Goal: Use online tool/utility: Utilize a website feature to perform a specific function

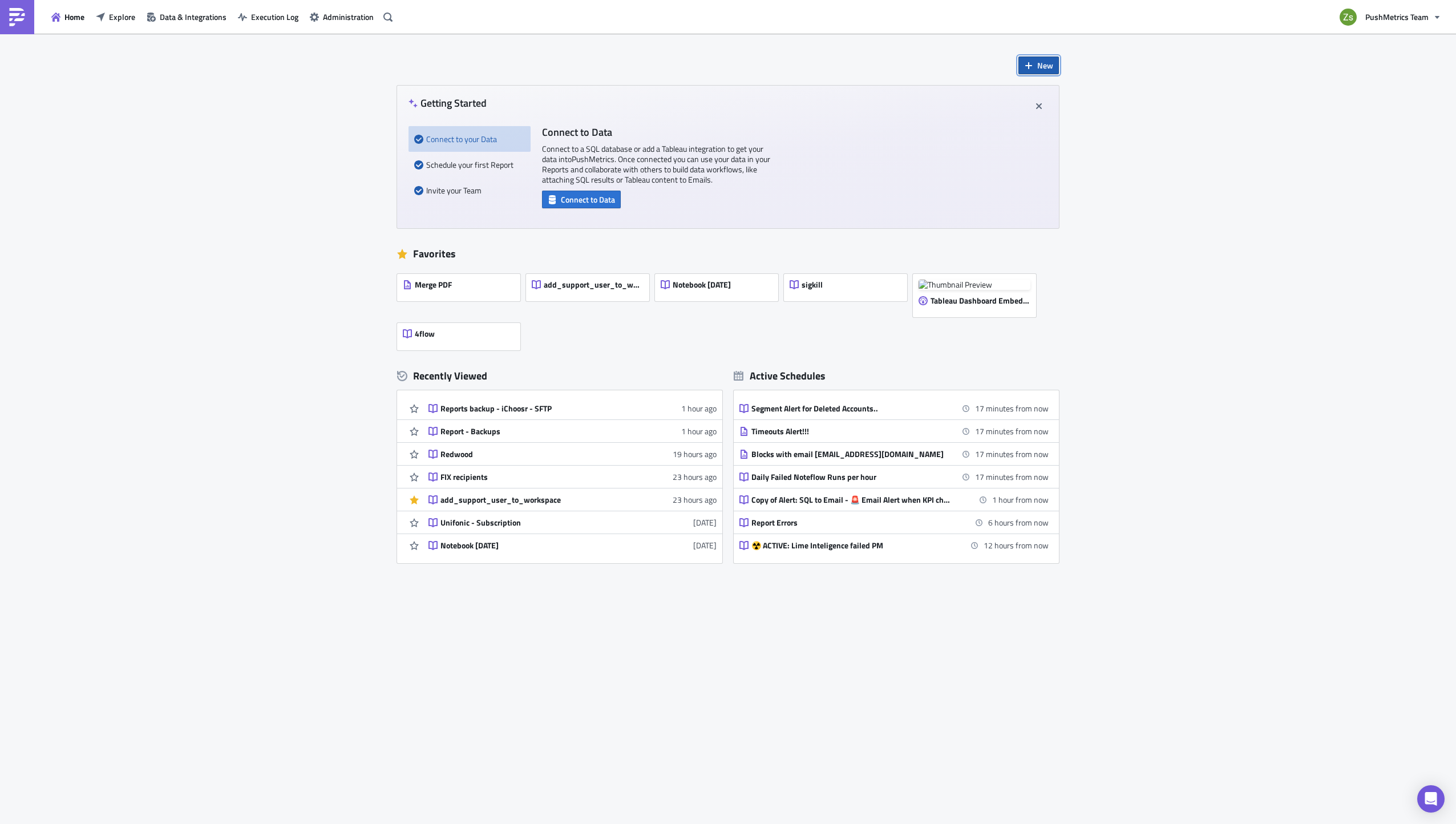
click at [1045, 56] on button "New" at bounding box center [1039, 65] width 41 height 18
click at [1074, 115] on div "Notebook" at bounding box center [1077, 111] width 76 height 11
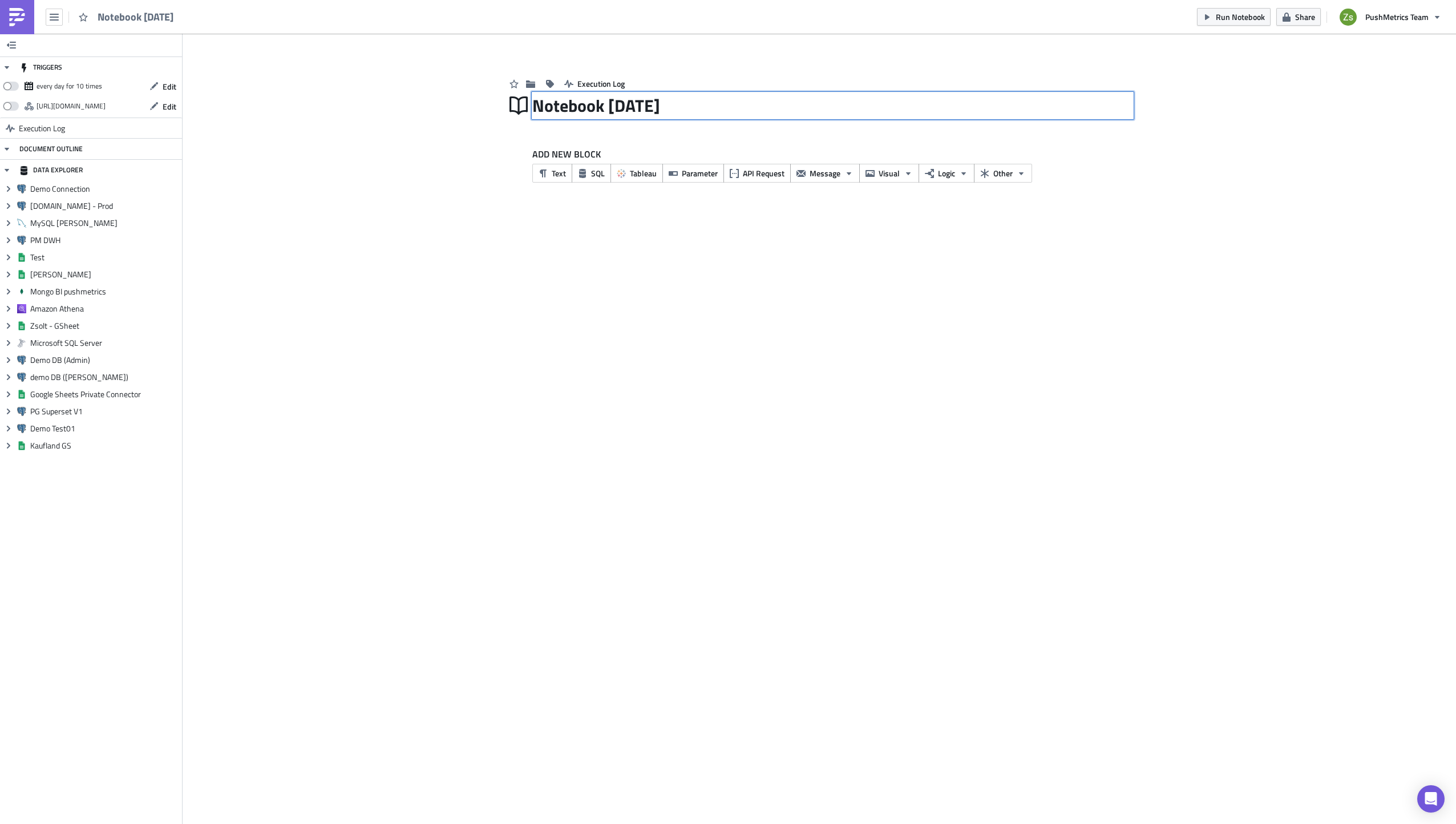
click at [640, 108] on div "Notebook [DATE] Notebook [DATE]" at bounding box center [833, 105] width 601 height 26
type input "Predictive Safety"
click at [594, 174] on span "SQL" at bounding box center [597, 173] width 14 height 12
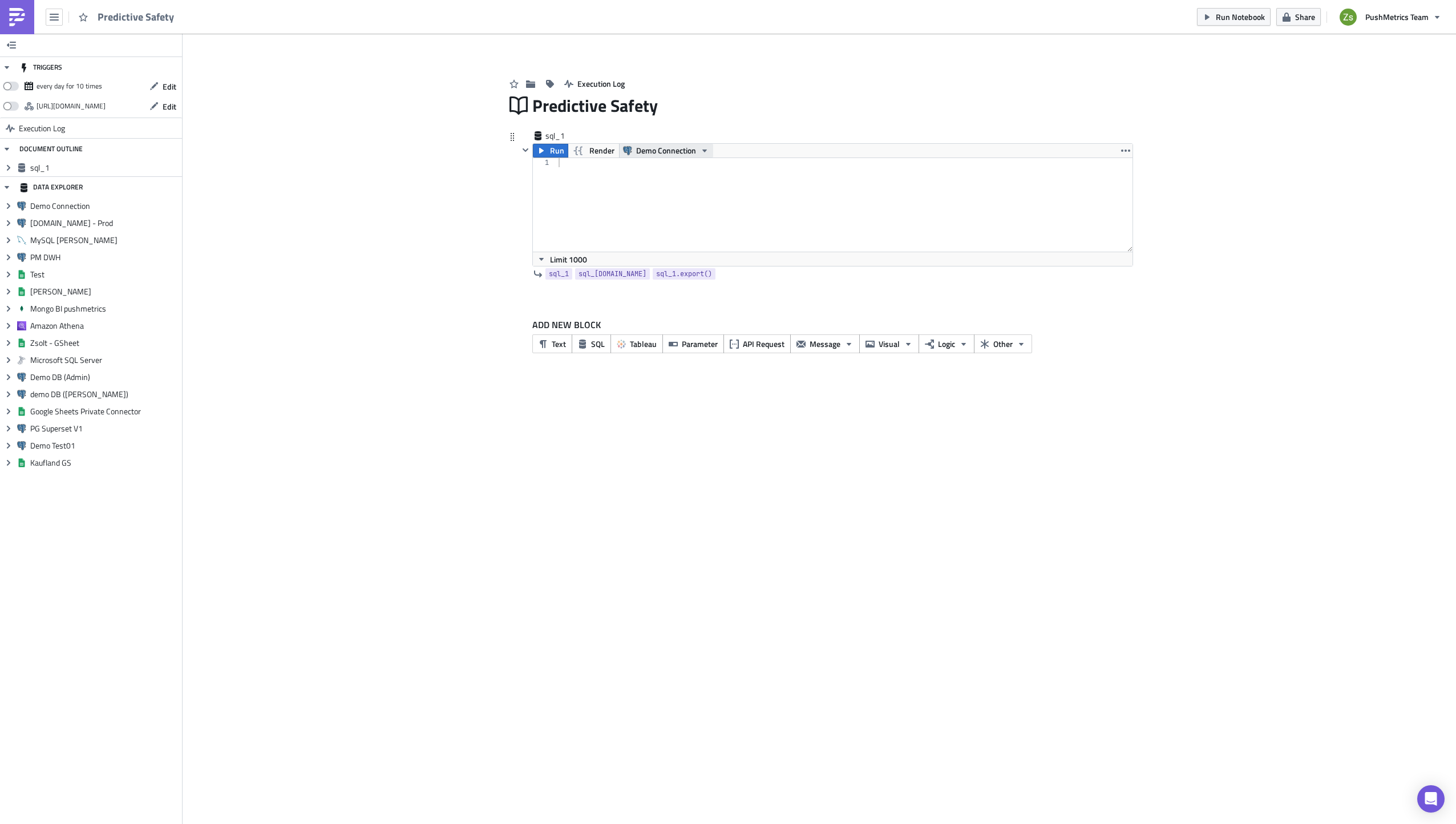
click at [656, 151] on span "Demo Connection" at bounding box center [666, 151] width 60 height 14
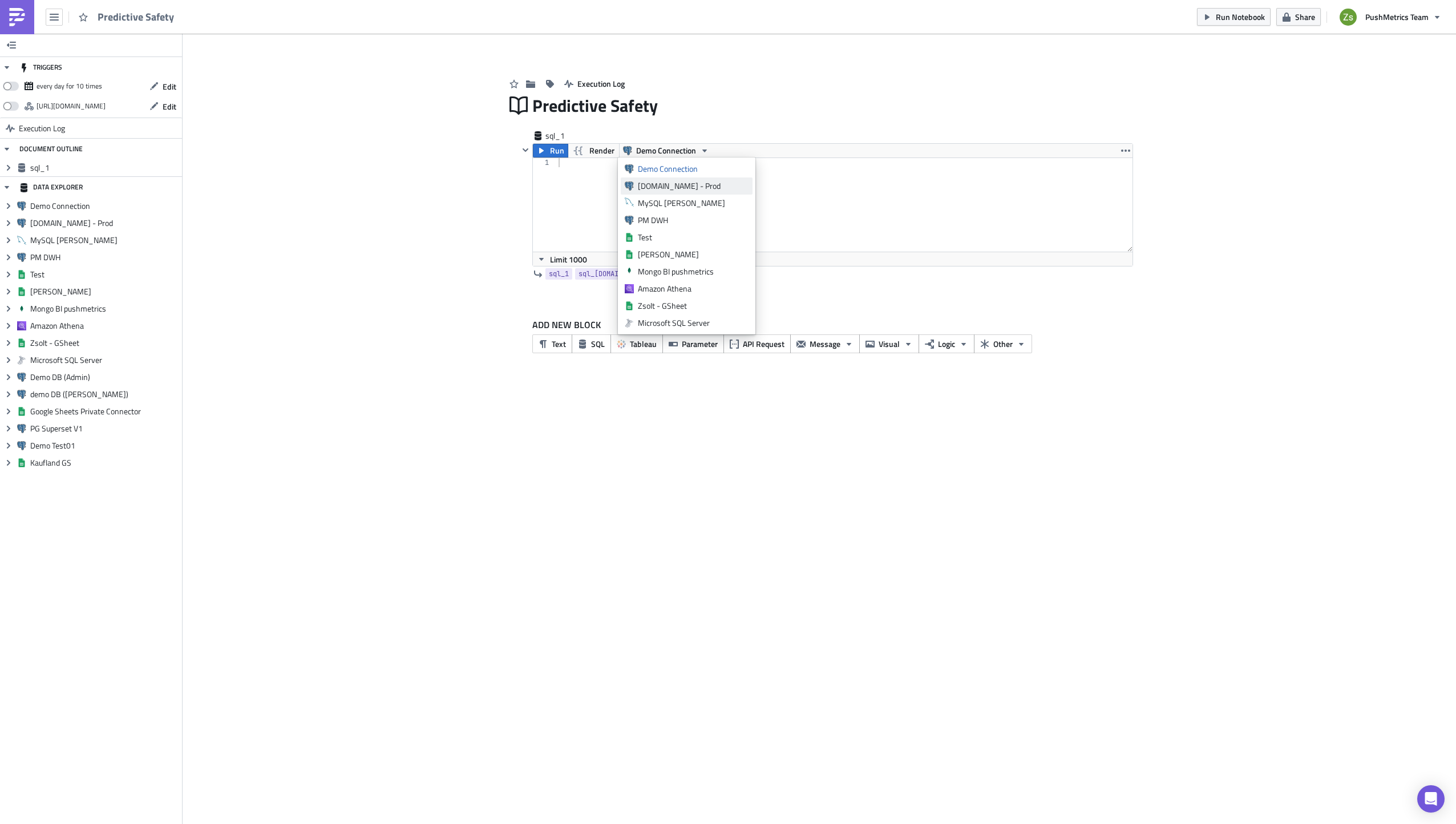
click at [666, 187] on div "[DOMAIN_NAME] - Prod" at bounding box center [693, 186] width 111 height 11
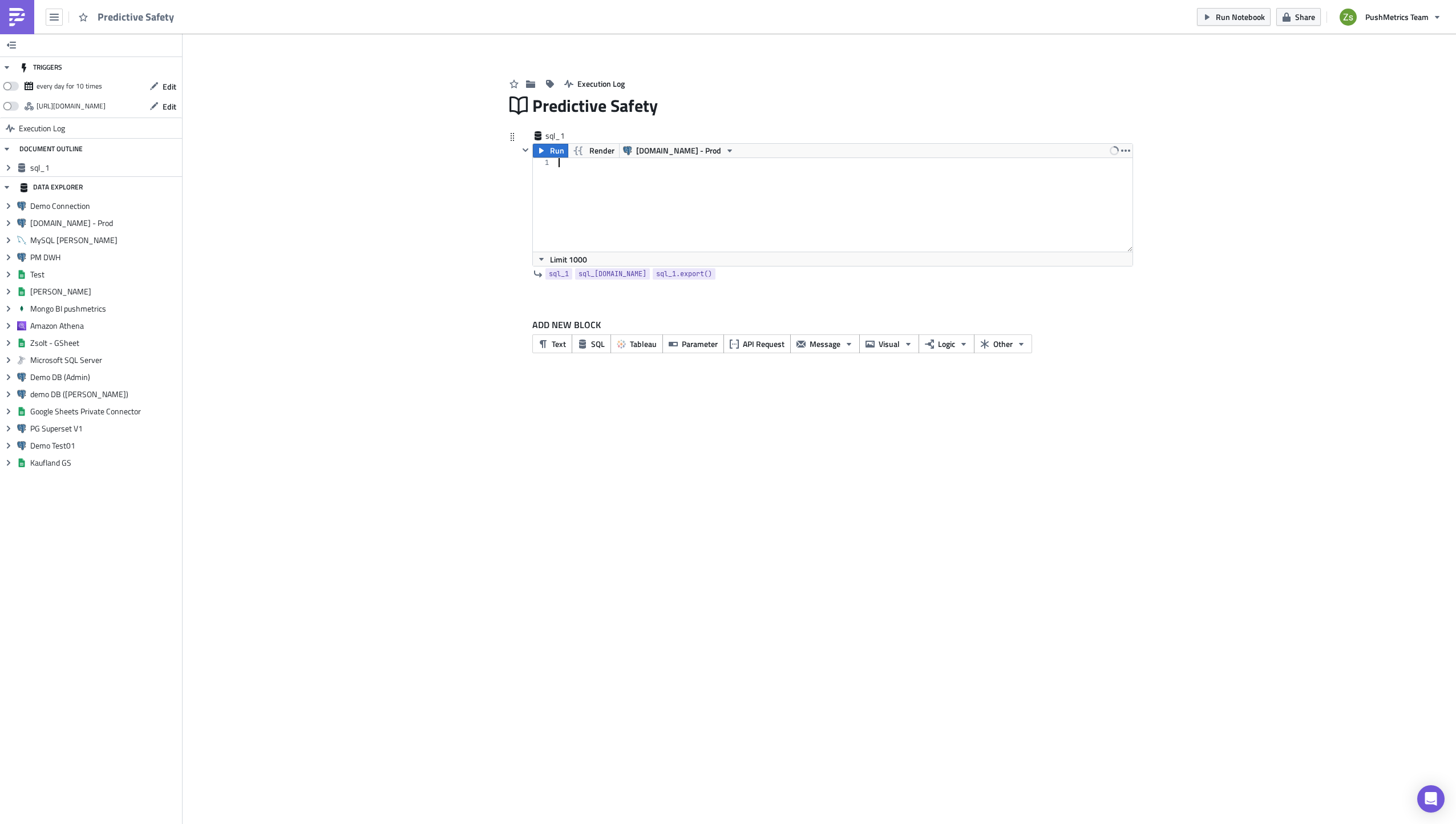
click at [667, 173] on div at bounding box center [844, 213] width 577 height 112
click at [541, 151] on icon "button" at bounding box center [541, 151] width 5 height 6
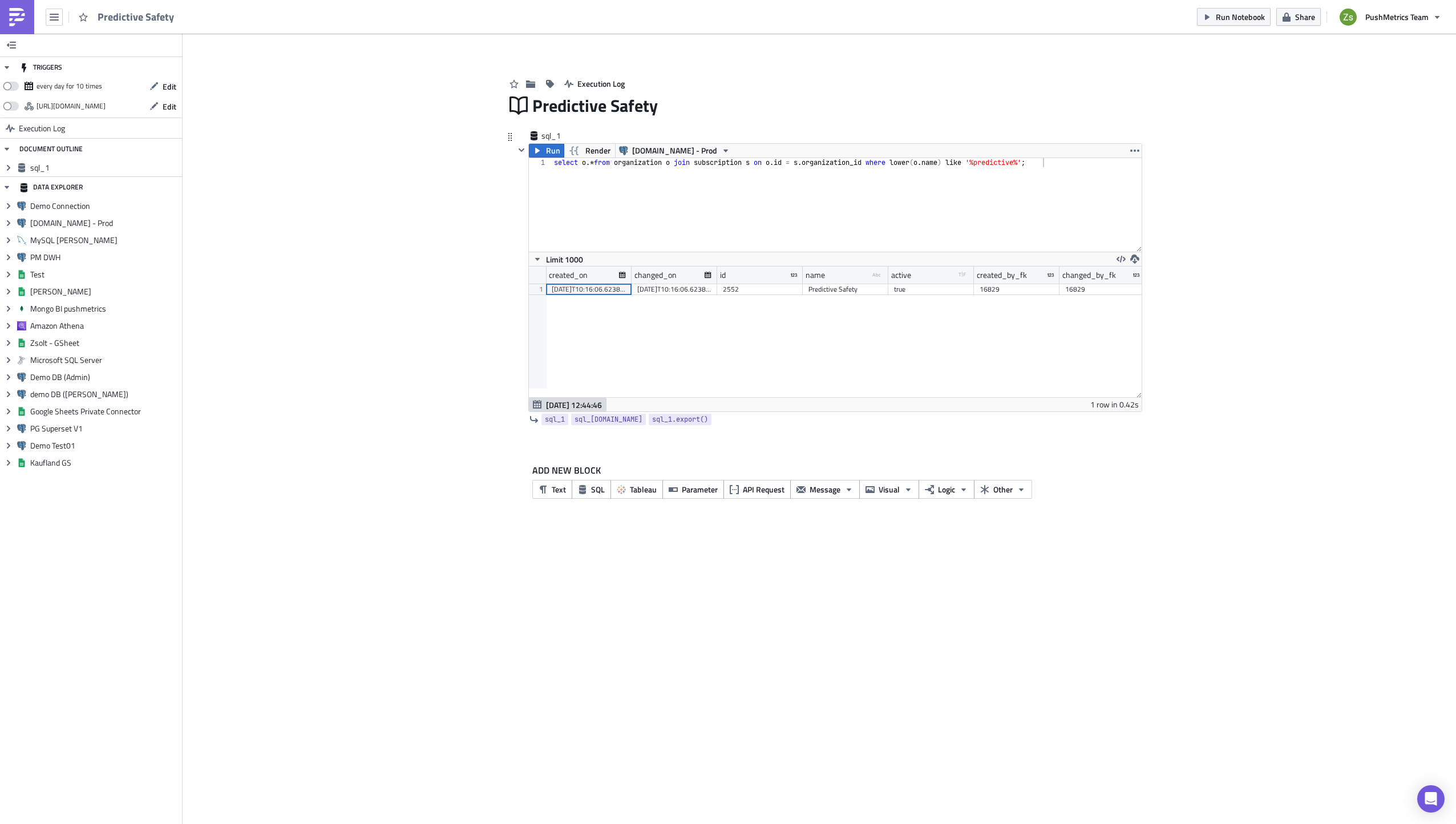
scroll to position [130, 613]
click at [762, 291] on div "2552" at bounding box center [760, 289] width 74 height 11
click at [844, 216] on div "select o .* from organization o join subscription s on o . id = s . organizatio…" at bounding box center [847, 213] width 589 height 112
click at [584, 164] on div "select o .* from organization o join subscription s on o . id = s . organizatio…" at bounding box center [847, 213] width 589 height 112
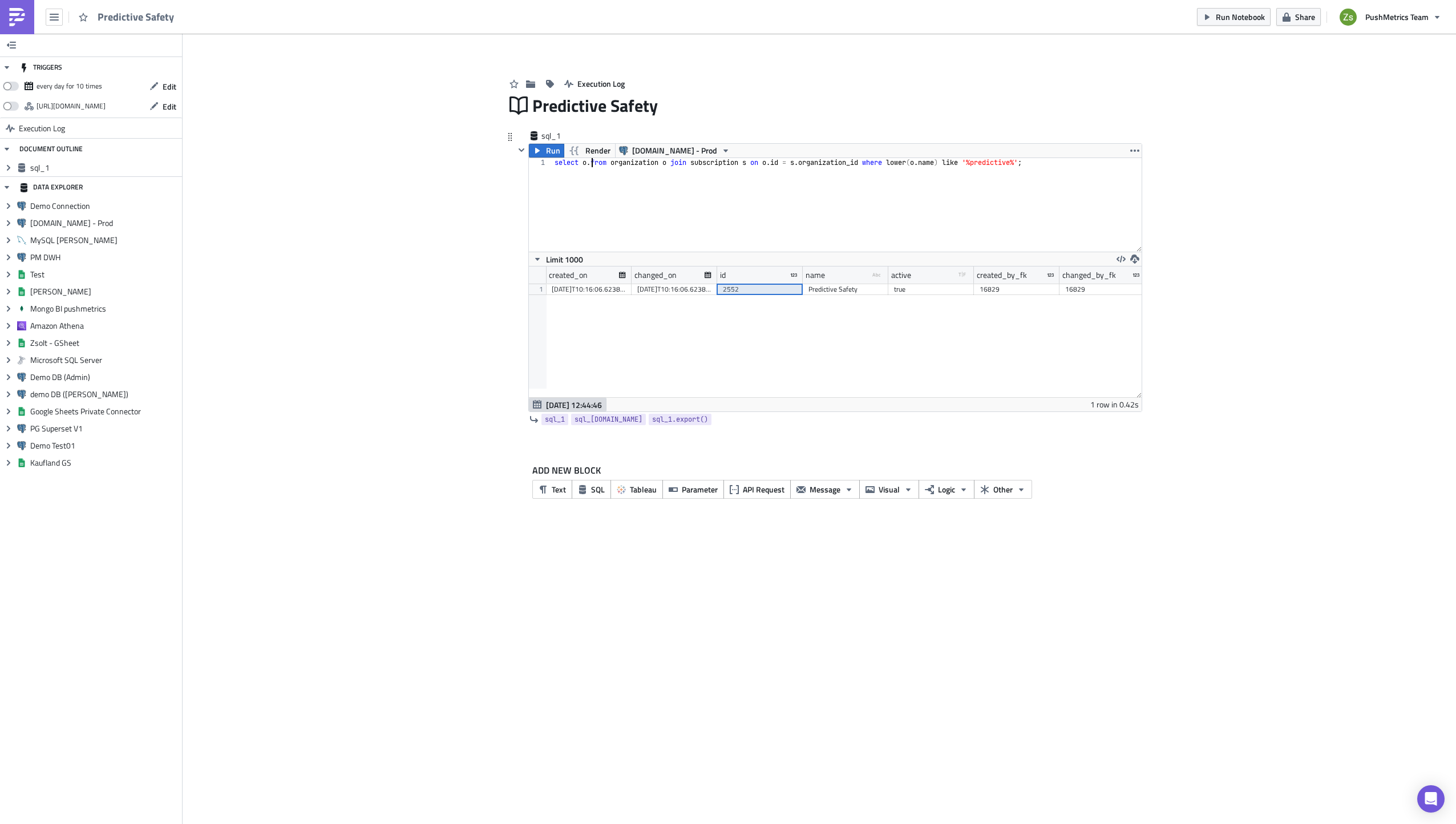
type textarea "select o.* from organization o join subscription s on [DOMAIN_NAME] = [DOMAIN_N…"
type textarea "select * from workspace where organization_id = 2552;"
click at [610, 291] on div "2551" at bounding box center [589, 289] width 74 height 11
click at [992, 289] on div "2552" at bounding box center [1017, 289] width 74 height 11
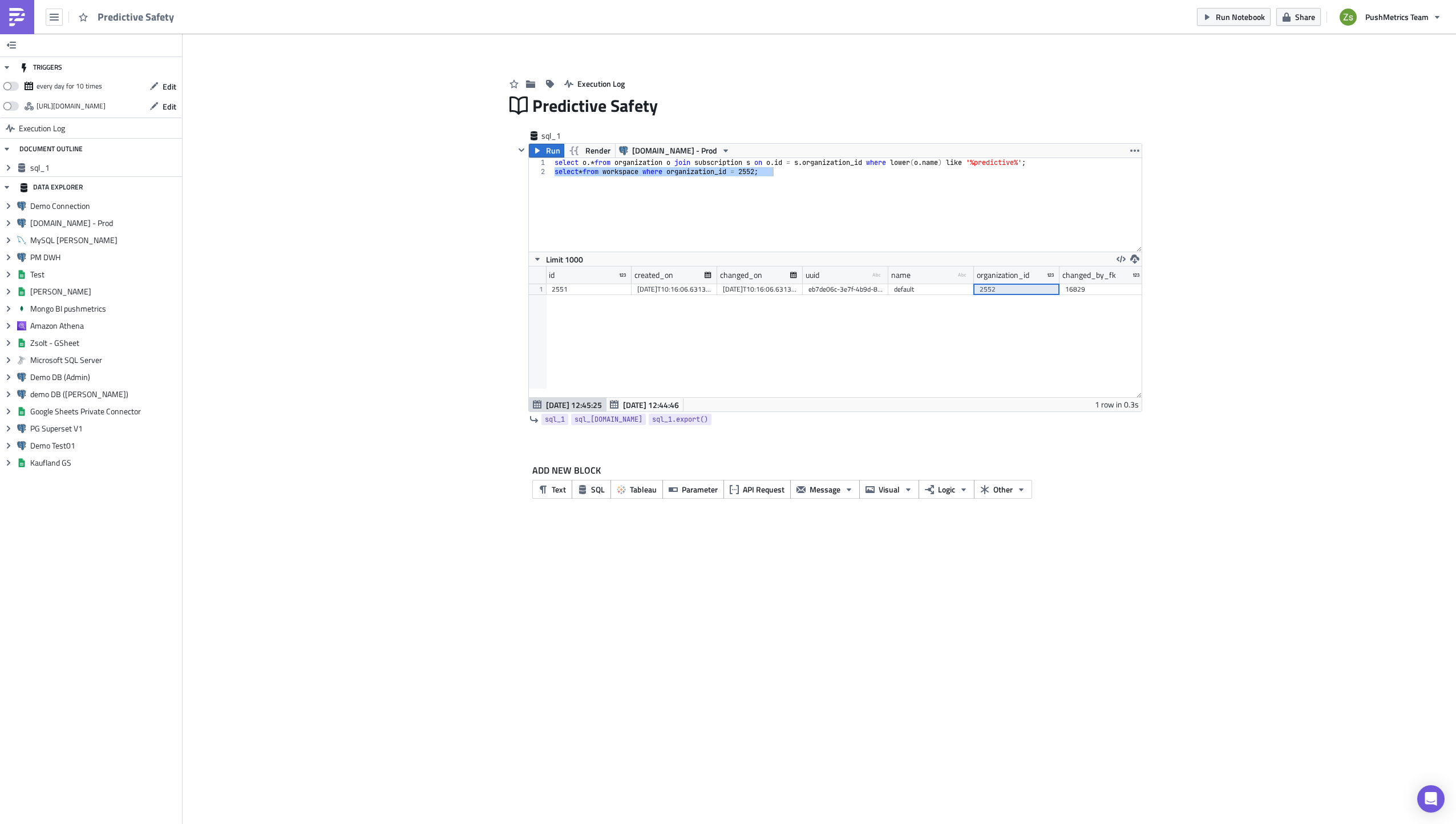
click at [1075, 292] on div "16829" at bounding box center [1102, 289] width 74 height 11
click at [824, 221] on div "select o .* from organization o join subscription s on o . id = s . organizatio…" at bounding box center [847, 204] width 589 height 93
paste textarea "predictivesafety"
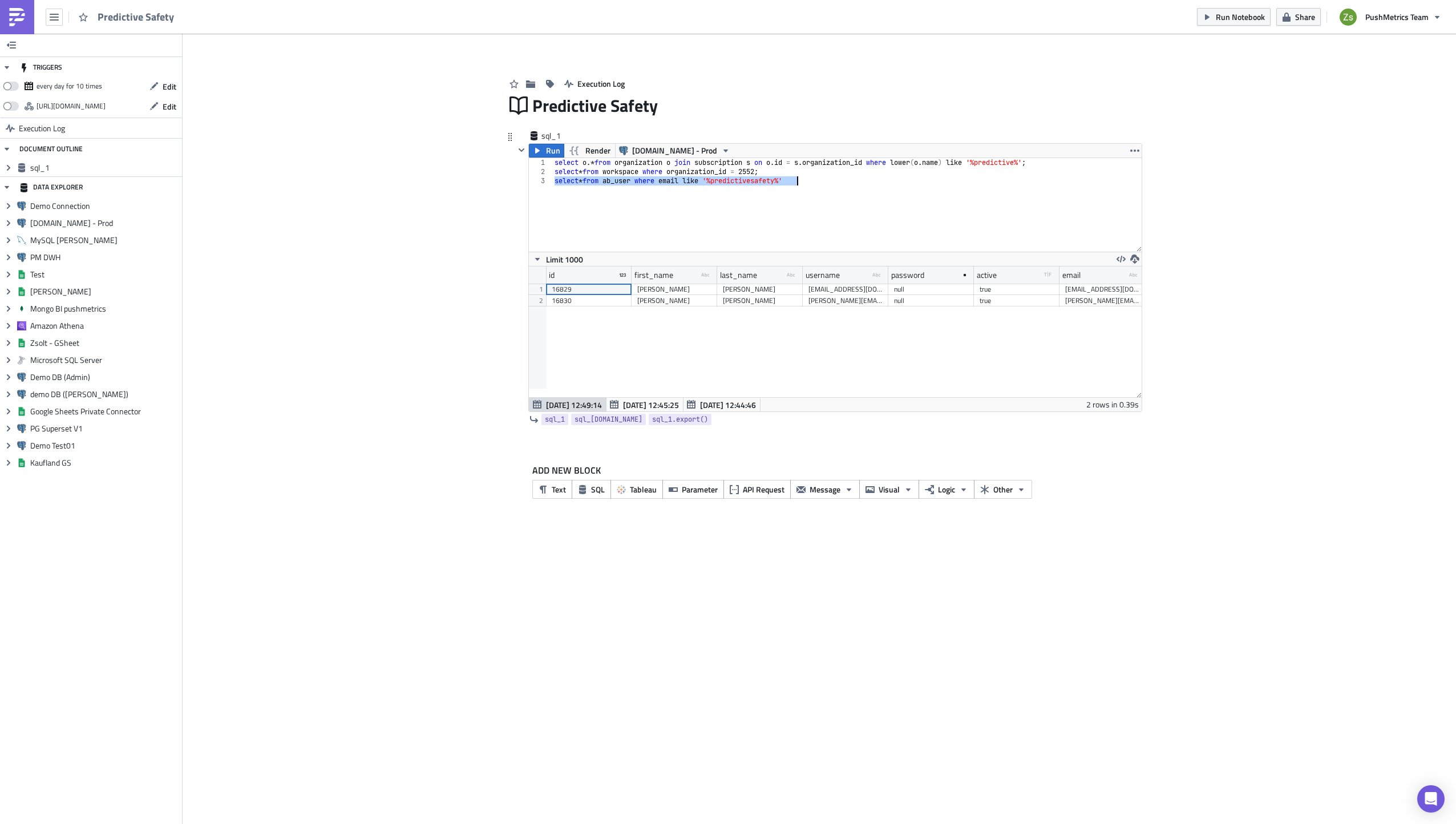
scroll to position [130, 613]
type textarea "select * from ab_user where email like '%predictivesafety%'"
drag, startPoint x: 583, startPoint y: 291, endPoint x: 589, endPoint y: 304, distance: 14.3
click at [589, 284] on div "16829 [PERSON_NAME] [EMAIL_ADDRESS][DOMAIN_NAME] null true [EMAIL_ADDRESS][DOMA…" at bounding box center [1230, 284] width 1369 height 0
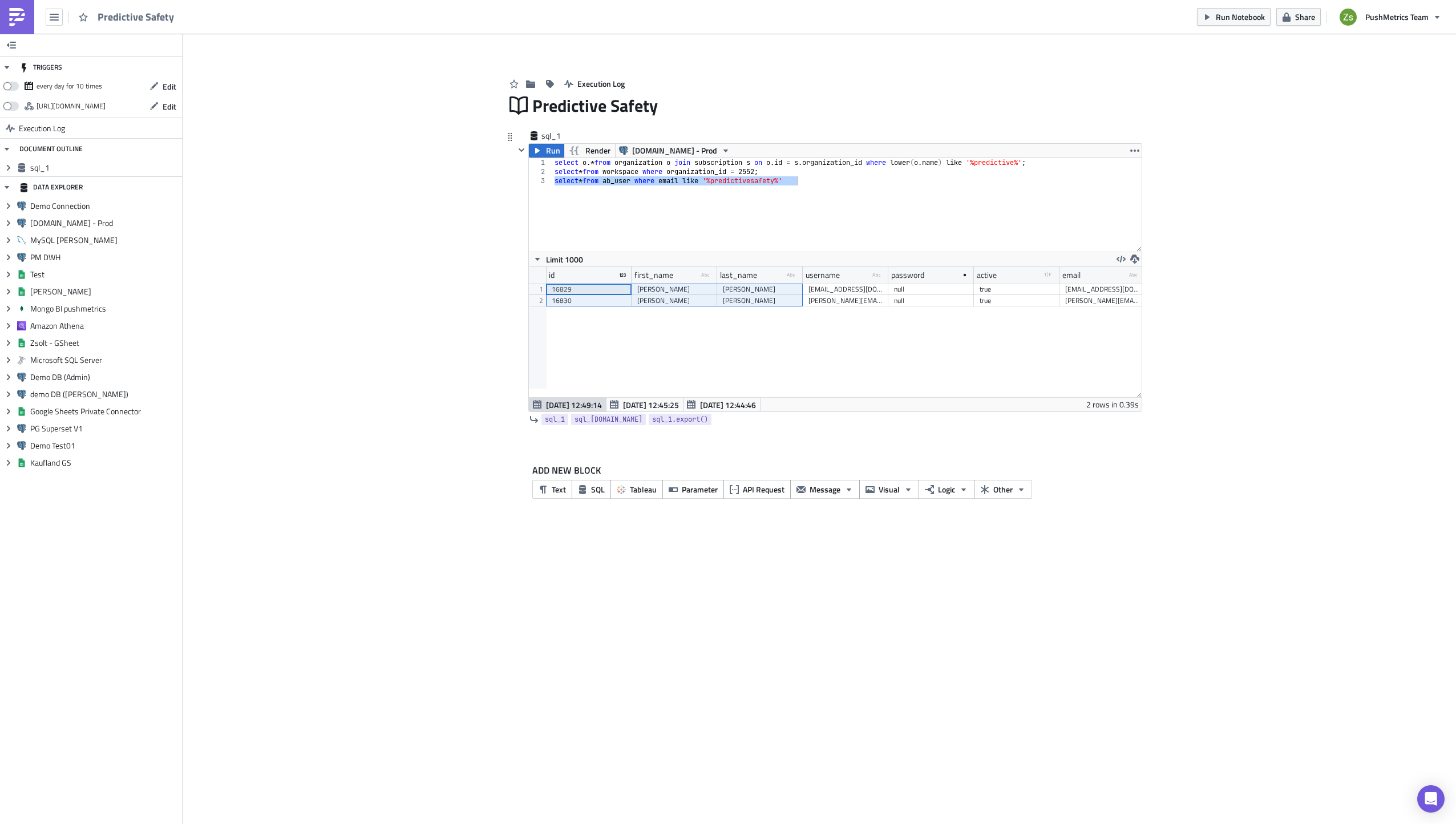
drag, startPoint x: 601, startPoint y: 288, endPoint x: 741, endPoint y: 301, distance: 140.6
click at [741, 284] on div "16829 [PERSON_NAME] [EMAIL_ADDRESS][DOMAIN_NAME] null true [EMAIL_ADDRESS][DOMA…" at bounding box center [1230, 284] width 1369 height 0
click at [625, 292] on div "16829" at bounding box center [589, 289] width 74 height 11
click at [833, 305] on div "[PERSON_NAME][EMAIL_ADDRESS][PERSON_NAME][DOMAIN_NAME]" at bounding box center [846, 300] width 74 height 11
click at [756, 228] on div "select o .* from organization o join subscription s on o . id = s . organizatio…" at bounding box center [847, 204] width 589 height 93
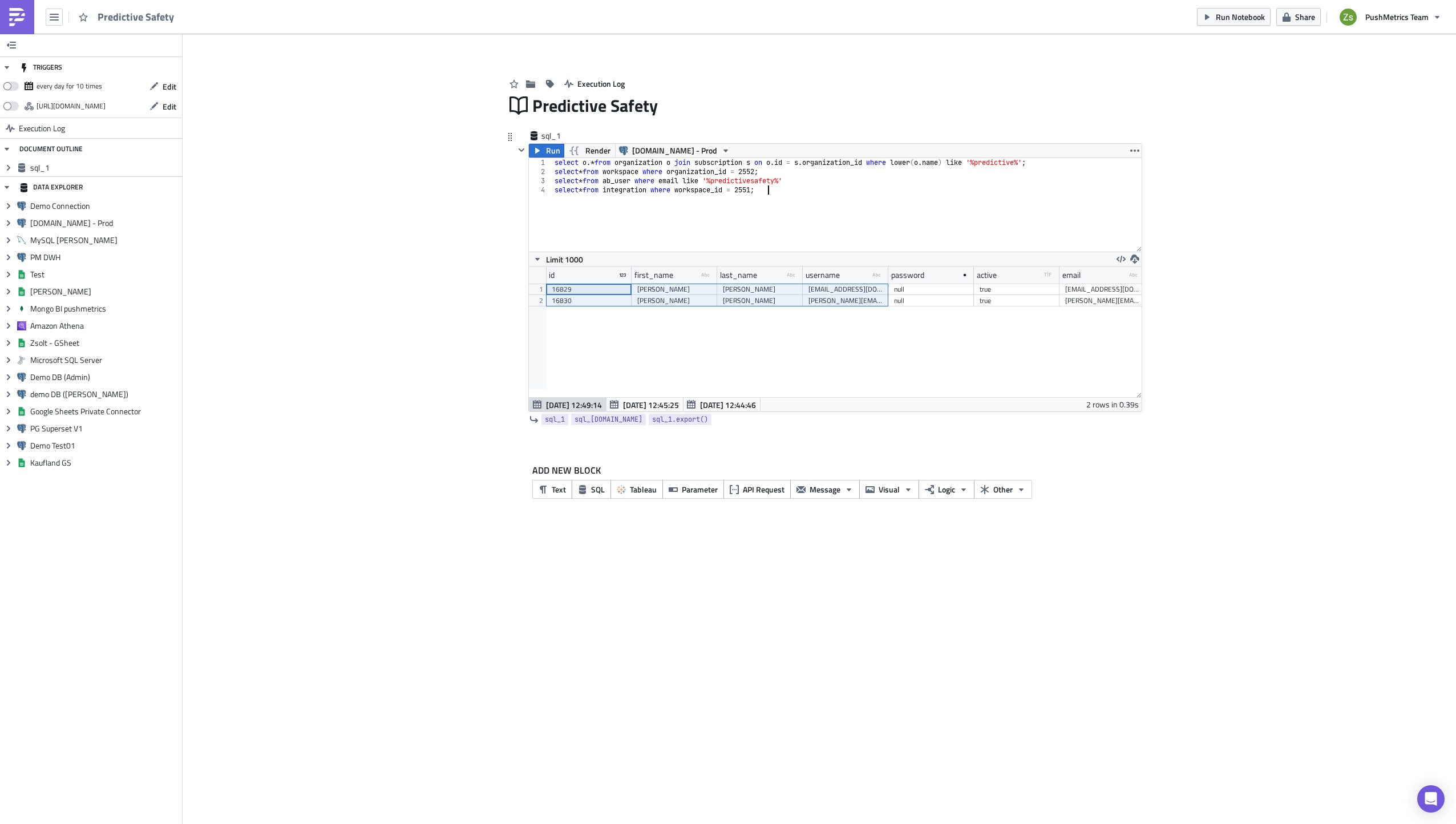
scroll to position [0, 18]
click at [636, 407] on span "[DATE] 12:45:25" at bounding box center [651, 405] width 56 height 12
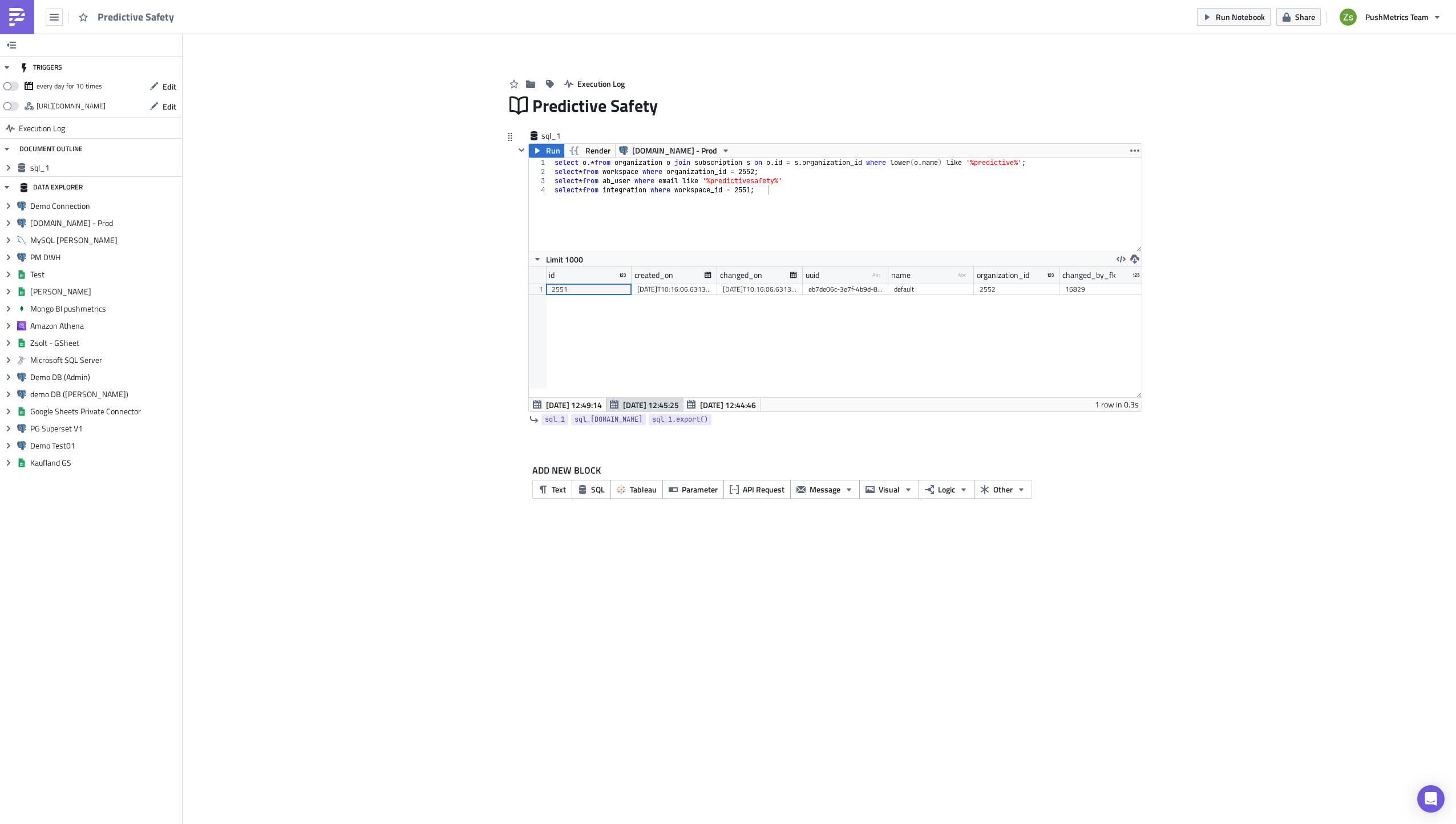
scroll to position [130, 613]
click at [596, 289] on div "2551" at bounding box center [589, 289] width 74 height 11
click at [854, 158] on div "select o .* from organization o join subscription s on o . id = s . organizatio…" at bounding box center [847, 213] width 589 height 112
click at [852, 174] on div "select o .* from organization o join subscription s on o . id = s . organizatio…" at bounding box center [847, 213] width 589 height 112
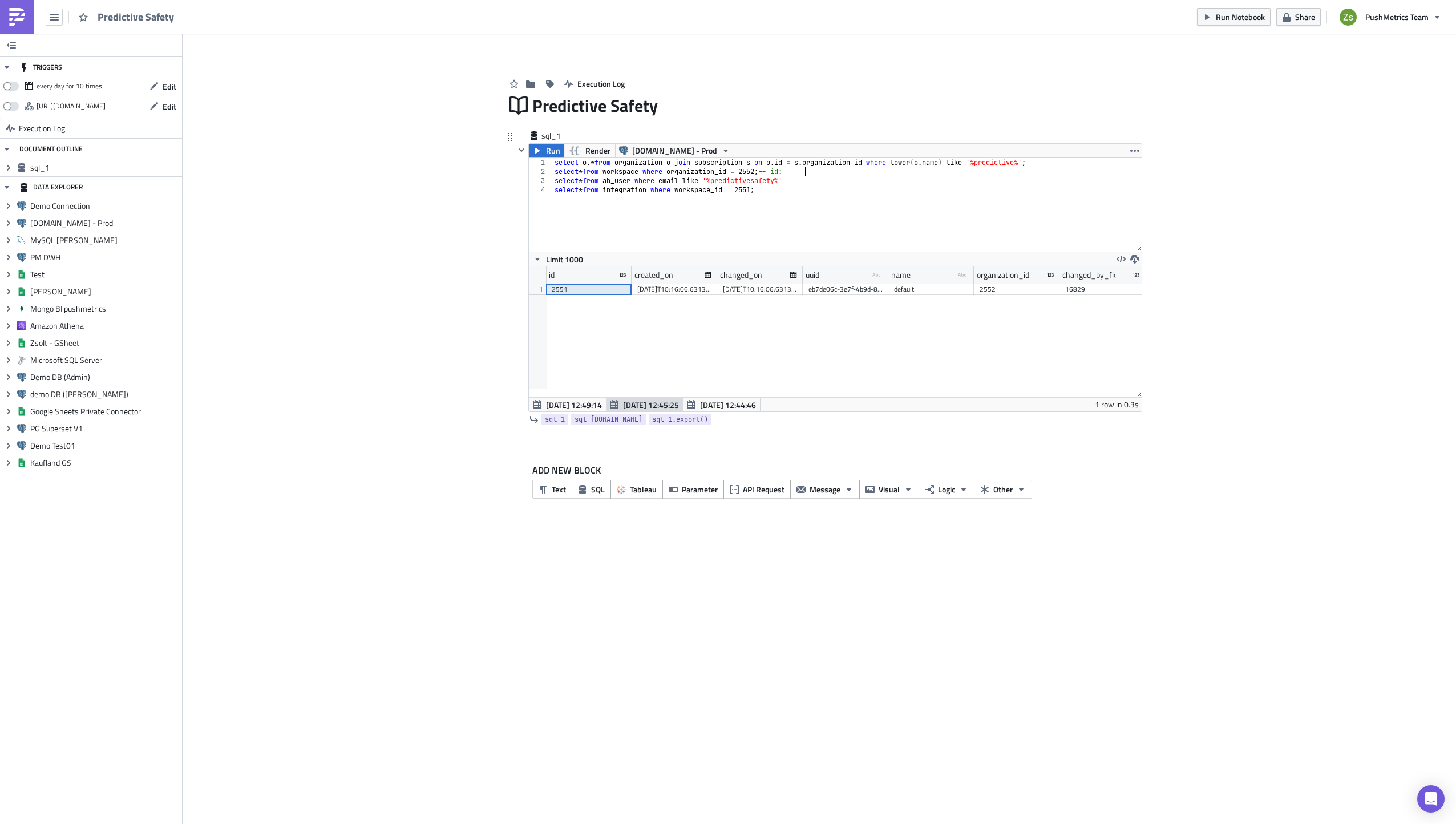
paste textarea "2551"
type textarea "select * from integration where workspace_id = 2551;"
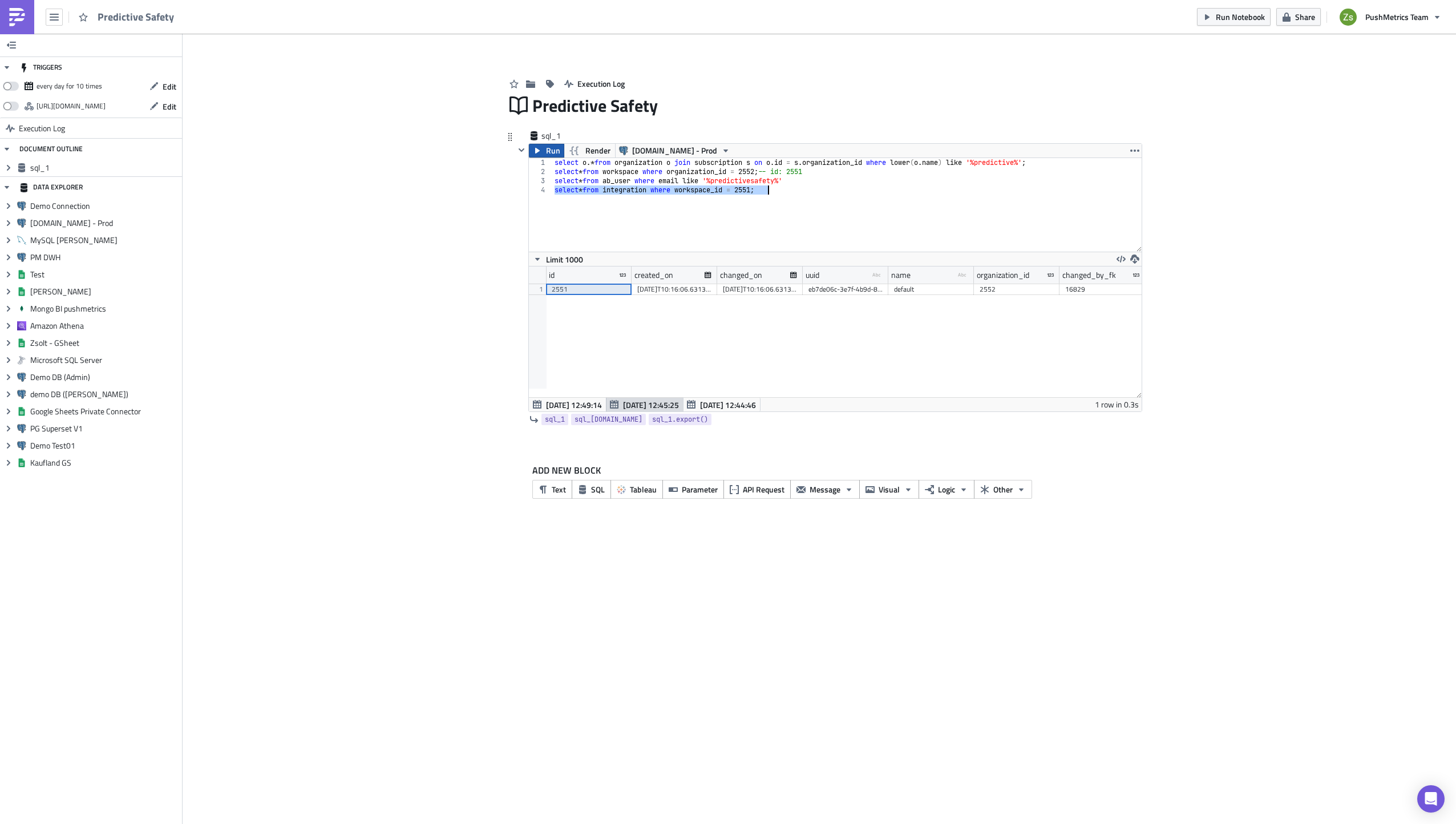
type textarea "select * from integration where workspace_id = 2551;"
click at [553, 151] on span "Run" at bounding box center [552, 151] width 14 height 14
click at [823, 299] on div "{"tableau_url": "[URL][DOMAIN_NAME]", "site_name": "predictivesafety", "pat_nam…" at bounding box center [846, 300] width 74 height 11
click at [846, 189] on div "select o .* from organization o join subscription s on o . id = s . organizatio…" at bounding box center [847, 204] width 589 height 93
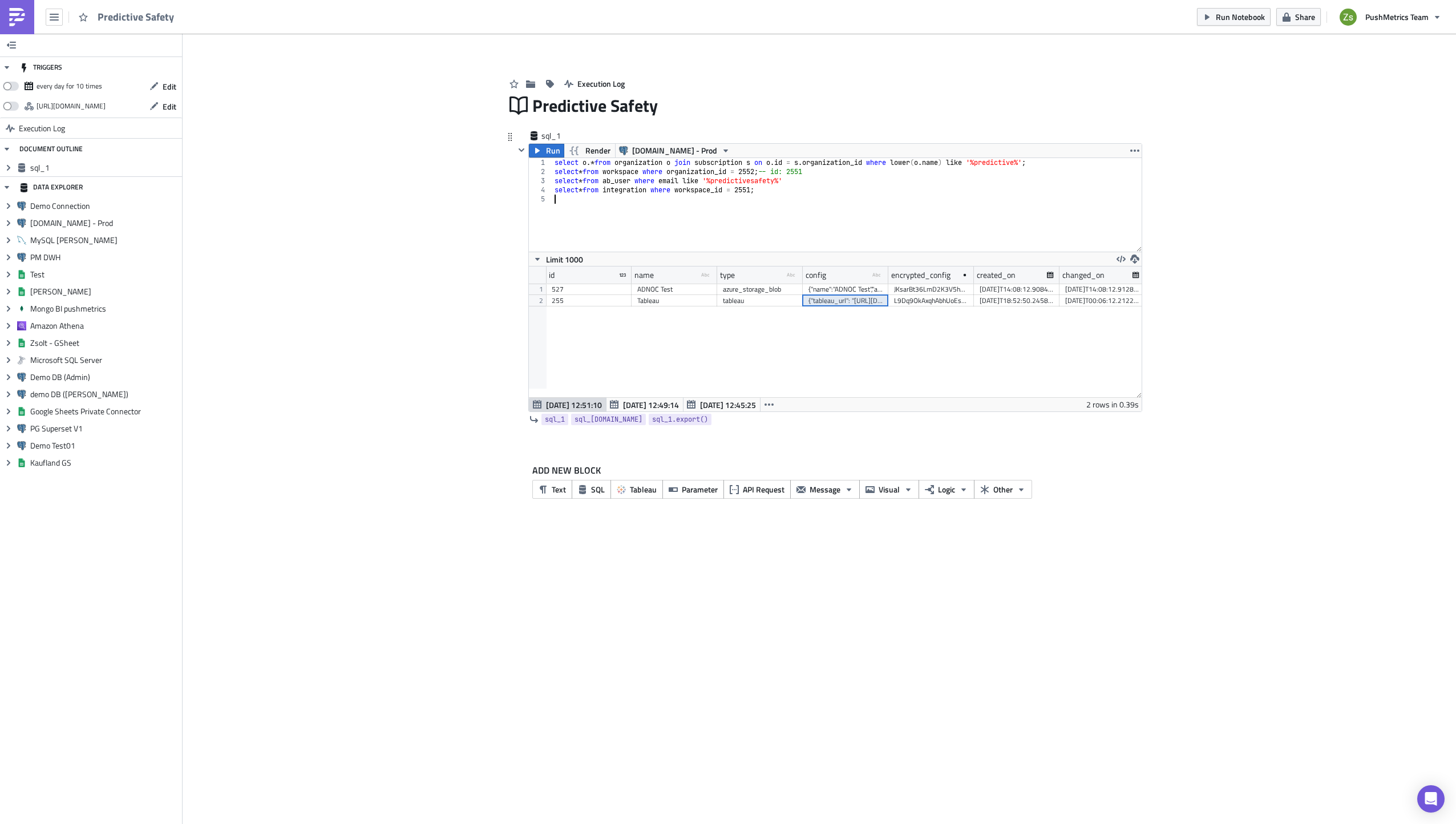
paste textarea "{"tableau_url": "[URL][DOMAIN_NAME]", "site_name": "predictivesafety", "pat_nam…"
type textarea "{"tableau_url": "[URL][DOMAIN_NAME]", "site_name": "predictivesafety", "pat_nam…"
click at [587, 297] on div "255" at bounding box center [589, 300] width 74 height 11
click at [799, 248] on div "select o .* from organization o join subscription s on o . id = s . organizatio…" at bounding box center [847, 210] width 589 height 103
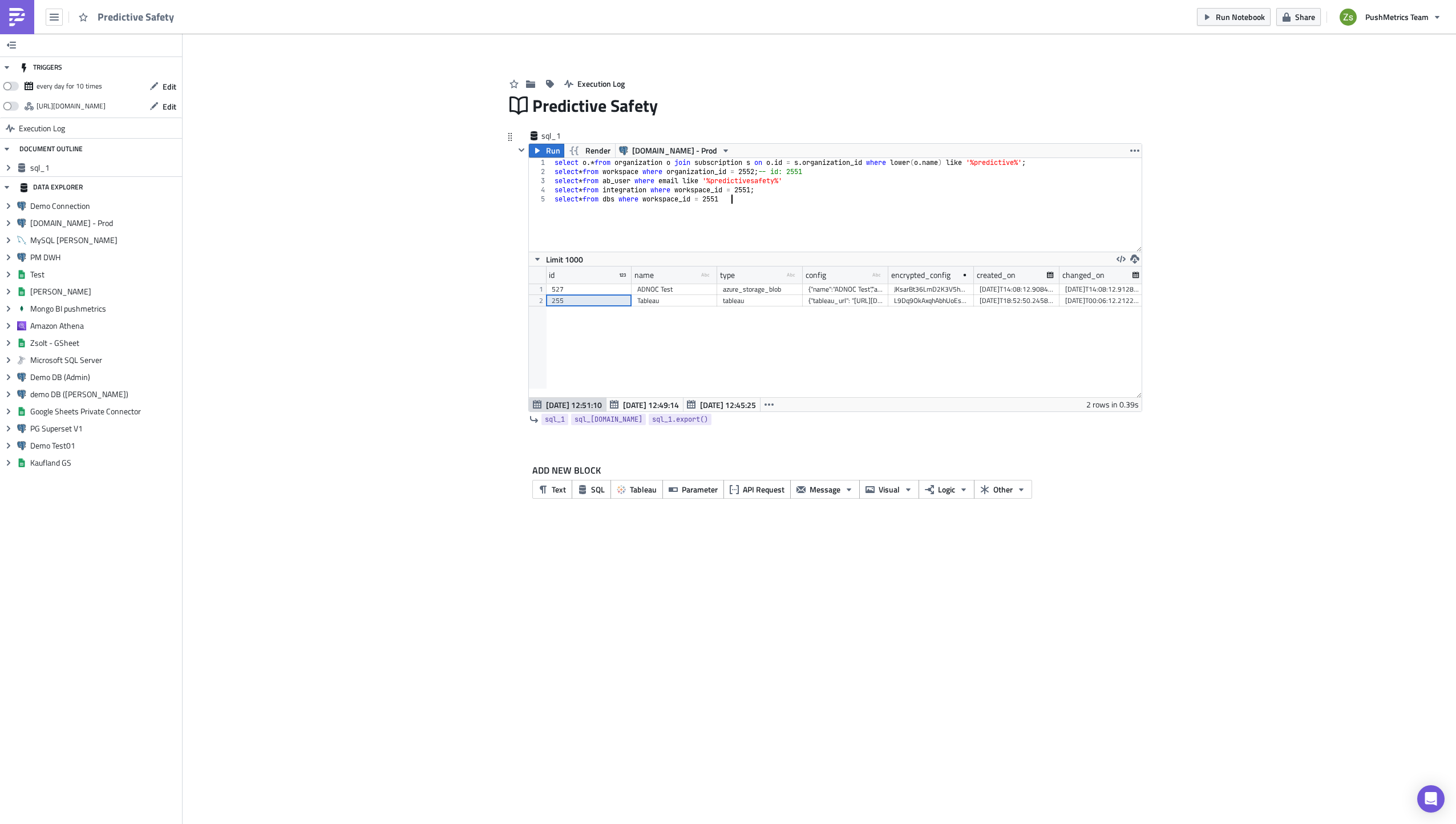
scroll to position [0, 14]
drag, startPoint x: 887, startPoint y: 275, endPoint x: 1077, endPoint y: 300, distance: 191.6
click at [1077, 300] on div "id name type-text Created with Sketch. type type-text Created with Sketch. conf…" at bounding box center [836, 332] width 613 height 130
type textarea "select * from dbs where workspace_id = 2551;"
click at [548, 156] on span "Run" at bounding box center [552, 151] width 14 height 14
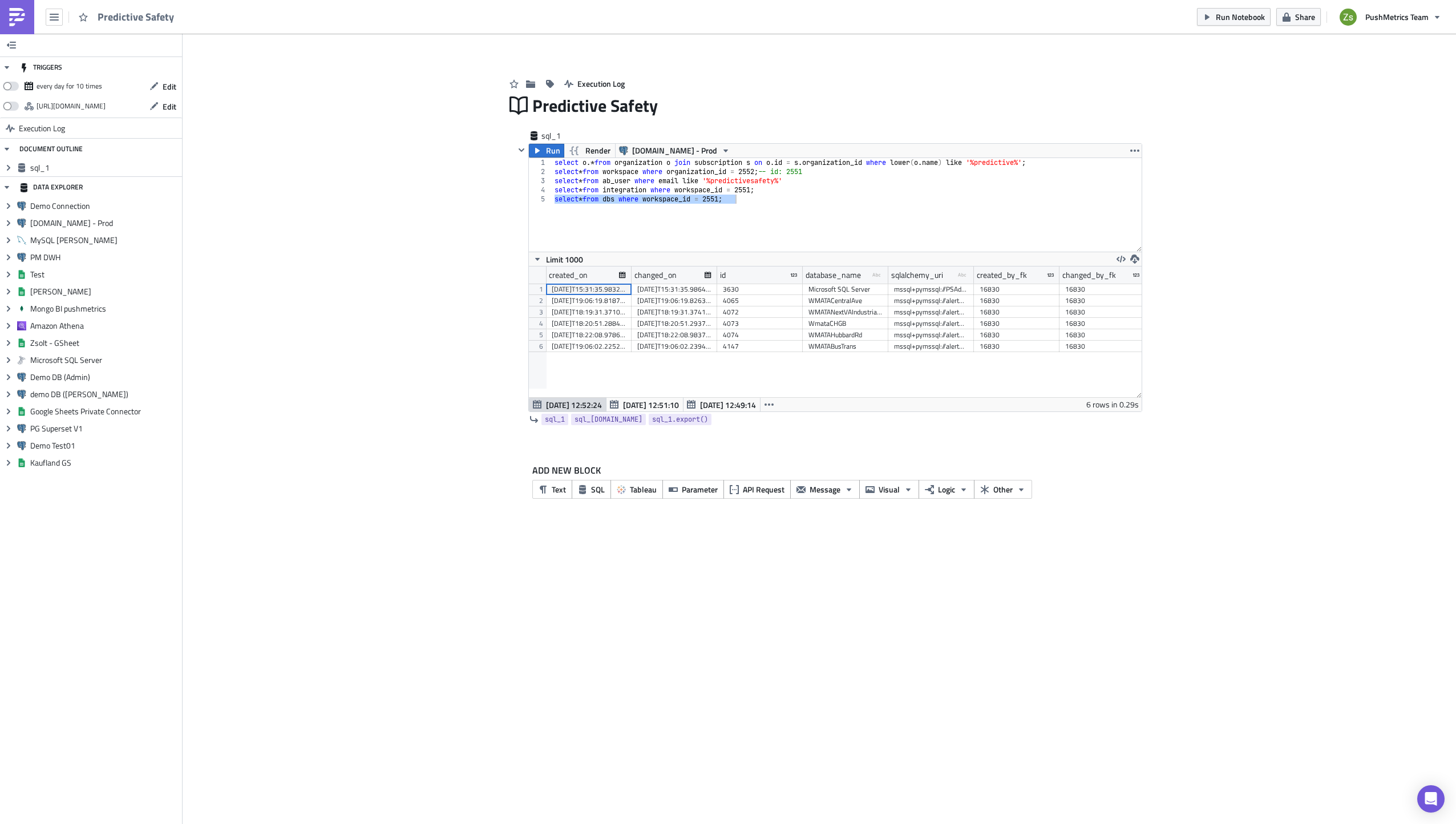
scroll to position [130, 613]
drag, startPoint x: 887, startPoint y: 275, endPoint x: 898, endPoint y: 275, distance: 11.0
click at [896, 275] on div at bounding box center [896, 275] width 2 height 18
drag, startPoint x: 983, startPoint y: 275, endPoint x: 1052, endPoint y: 279, distance: 69.1
click at [1052, 279] on div at bounding box center [1052, 275] width 2 height 18
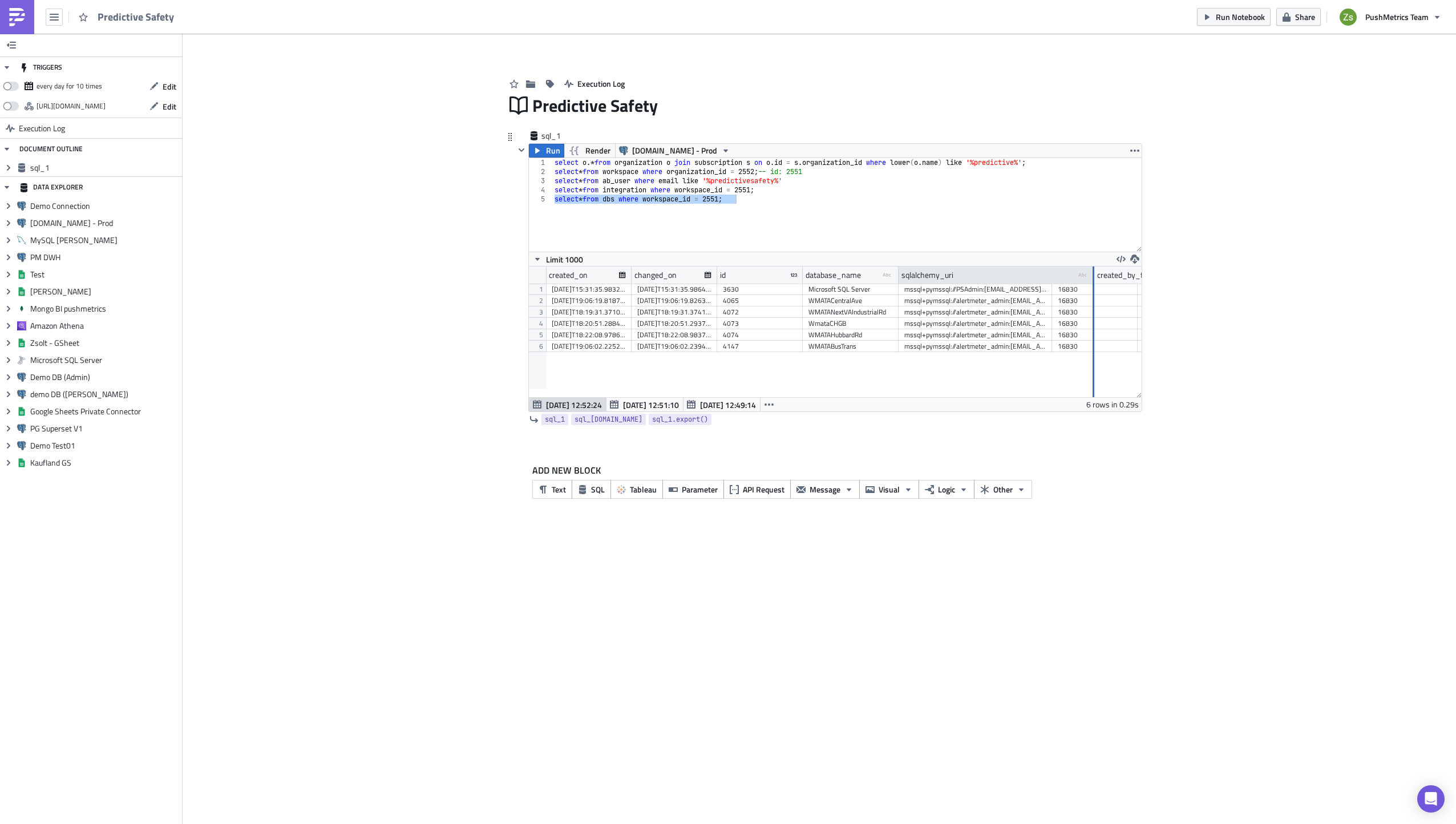
drag, startPoint x: 1051, startPoint y: 279, endPoint x: 1093, endPoint y: 277, distance: 42.0
click at [1093, 277] on div at bounding box center [1093, 275] width 2 height 18
click at [1033, 274] on div "sqlalchemy_uri type-text Created with Sketch." at bounding box center [996, 275] width 196 height 18
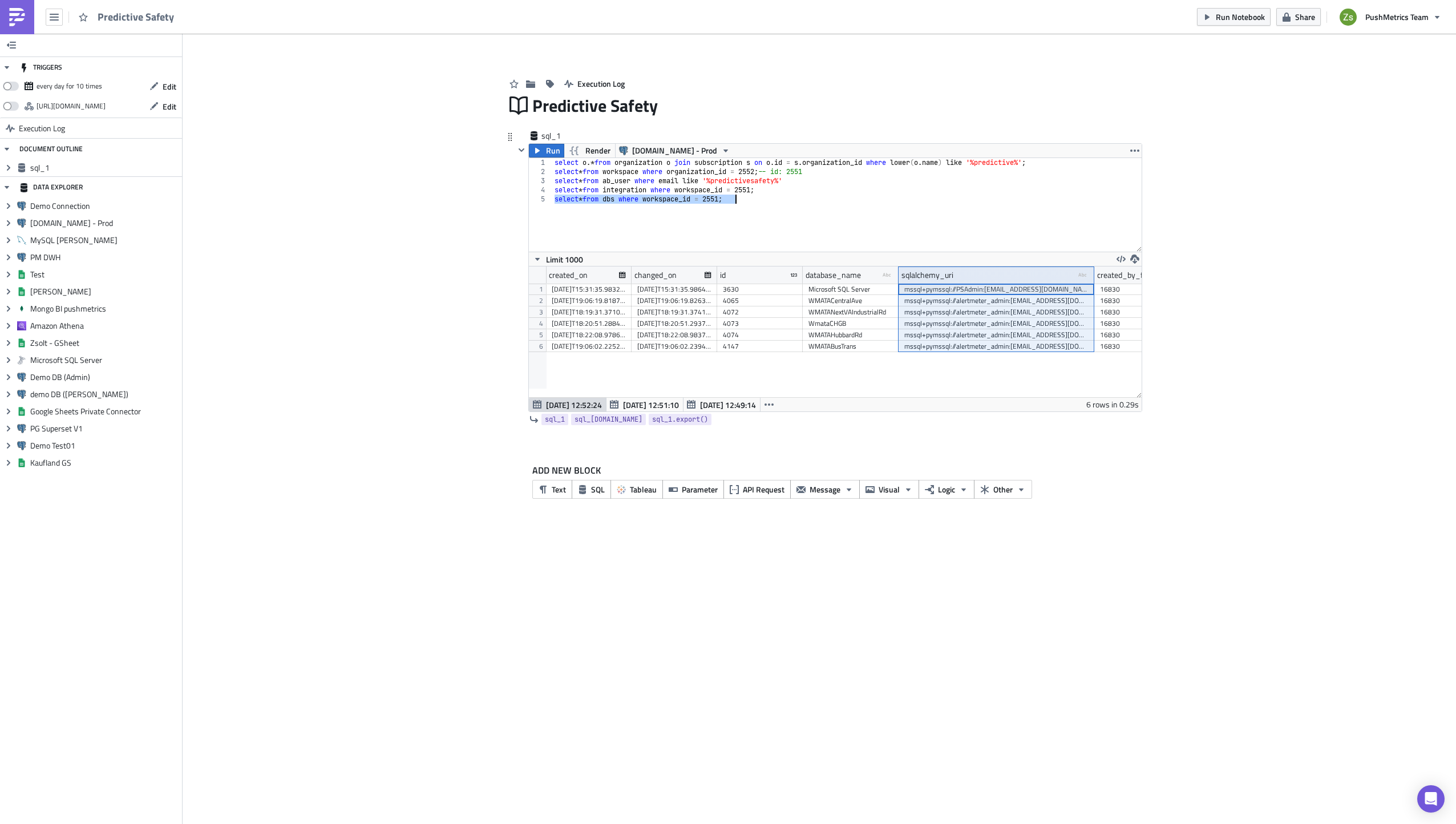
click at [1001, 236] on div "select o .* from organization o join subscription s on o . id = s . organizatio…" at bounding box center [847, 204] width 589 height 93
paste textarea "mssql+pymssql://alertmeter_admin:[EMAIL_ADDRESS][DOMAIN_NAME]:1433/AlertMeter_W…"
type textarea "mssql+pymssql://alertmeter_admin:[EMAIL_ADDRESS][DOMAIN_NAME]:1433/AlertMeter_W…"
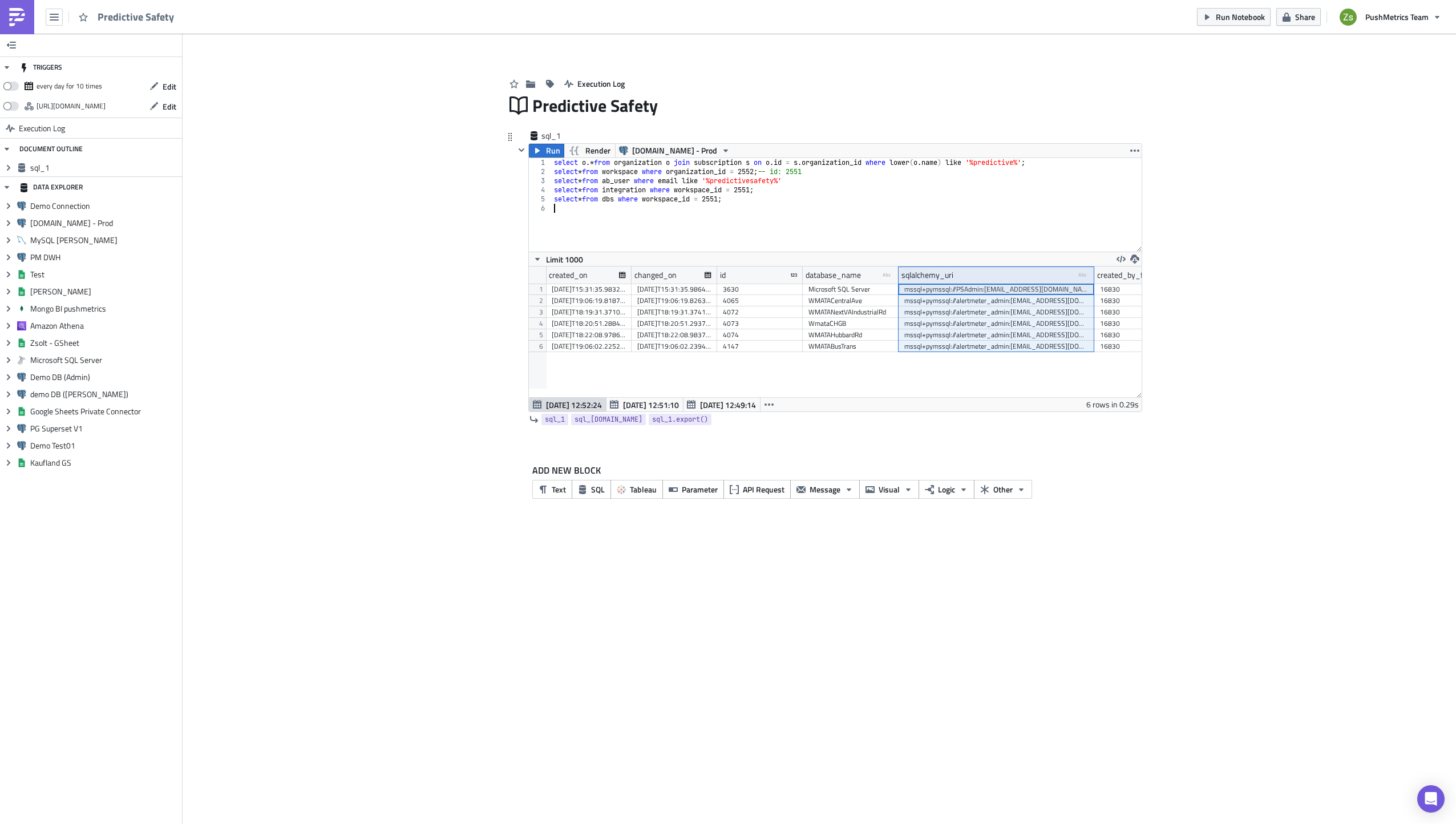
click at [945, 204] on div "select o .* from organization o join subscription s on o . id = s . organizatio…" at bounding box center [847, 213] width 590 height 112
paste textarea "mssql+pymssql://alertmeter_admin:[EMAIL_ADDRESS][DOMAIN_NAME]:1433/AlertMeter_W…"
type textarea "mssql+pymssql://alertmeter_admin:[EMAIL_ADDRESS][DOMAIN_NAME]:1433/AlertMeter_W…"
